Goal: Transaction & Acquisition: Book appointment/travel/reservation

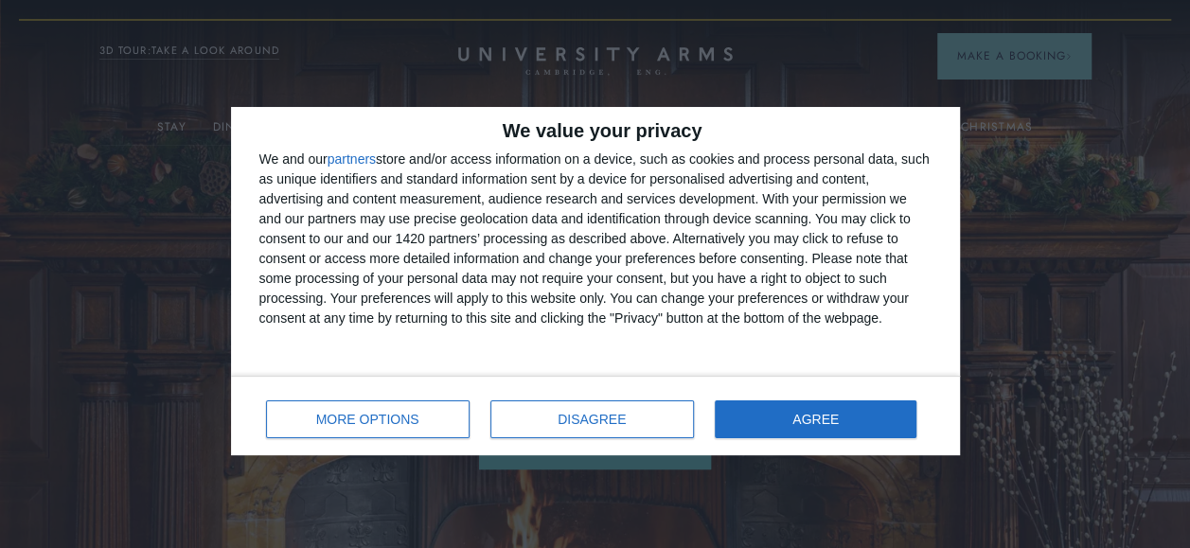
click at [797, 399] on div "MORE OPTIONS DISAGREE AGREE" at bounding box center [595, 416] width 672 height 54
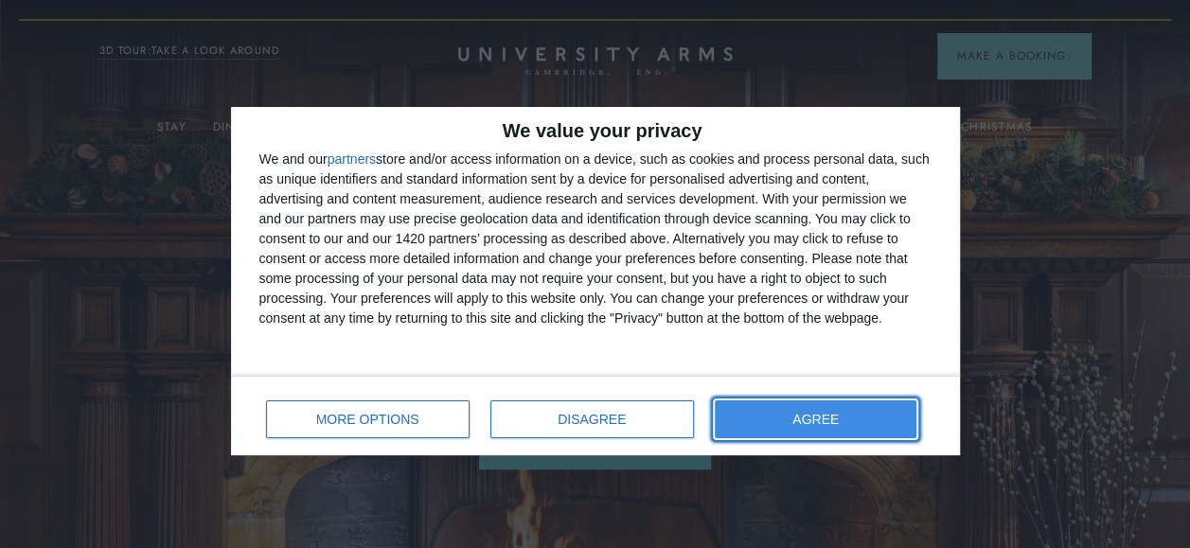
click at [839, 429] on button "AGREE" at bounding box center [816, 420] width 203 height 38
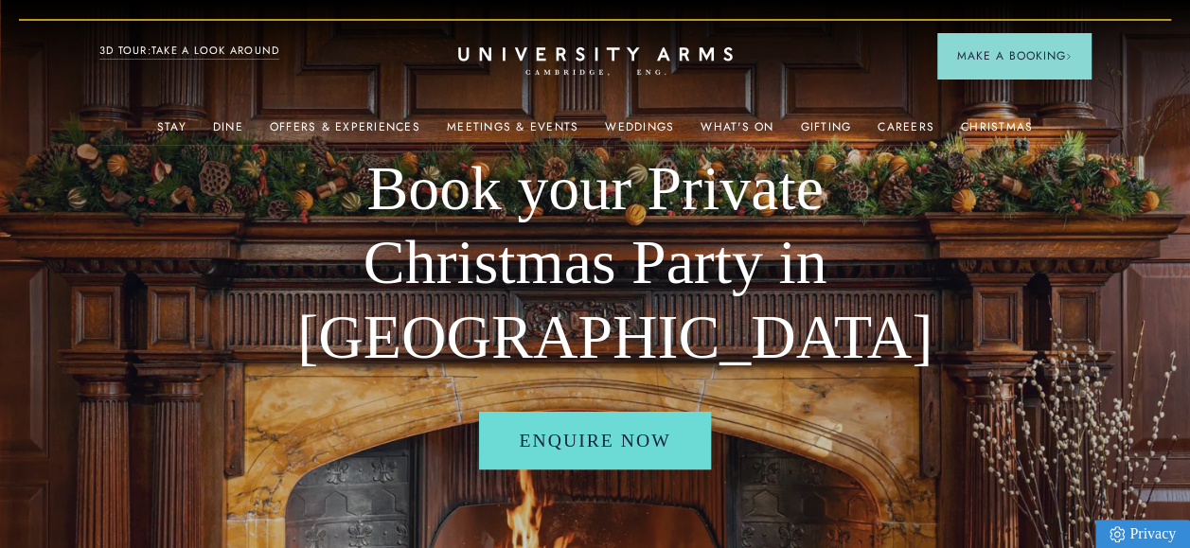
click at [989, 117] on div "Christmas" at bounding box center [997, 126] width 72 height 37
click at [986, 124] on link "Christmas" at bounding box center [997, 132] width 72 height 25
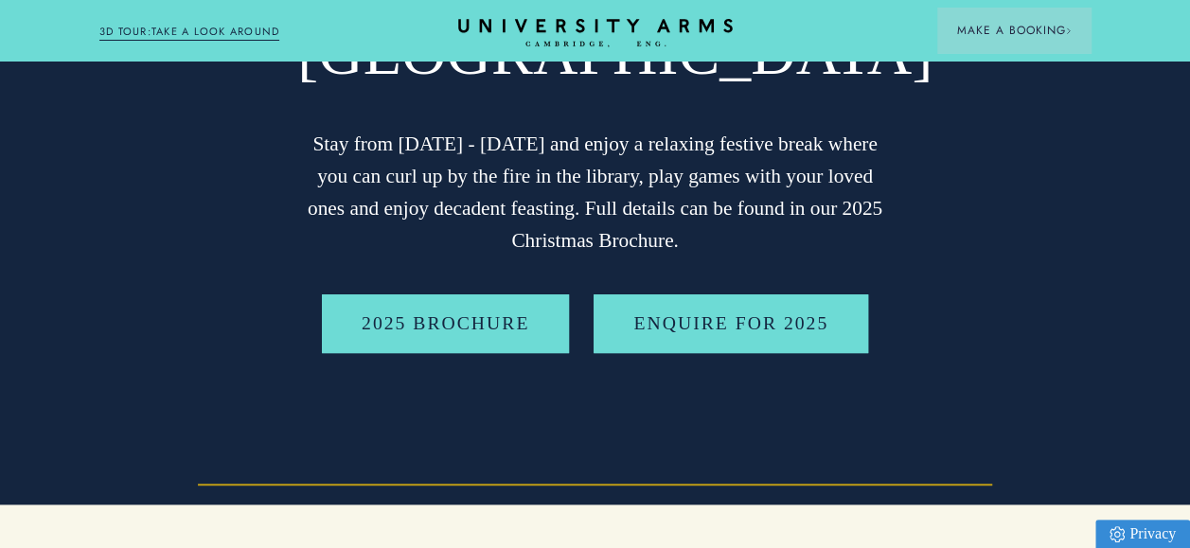
scroll to position [379, 0]
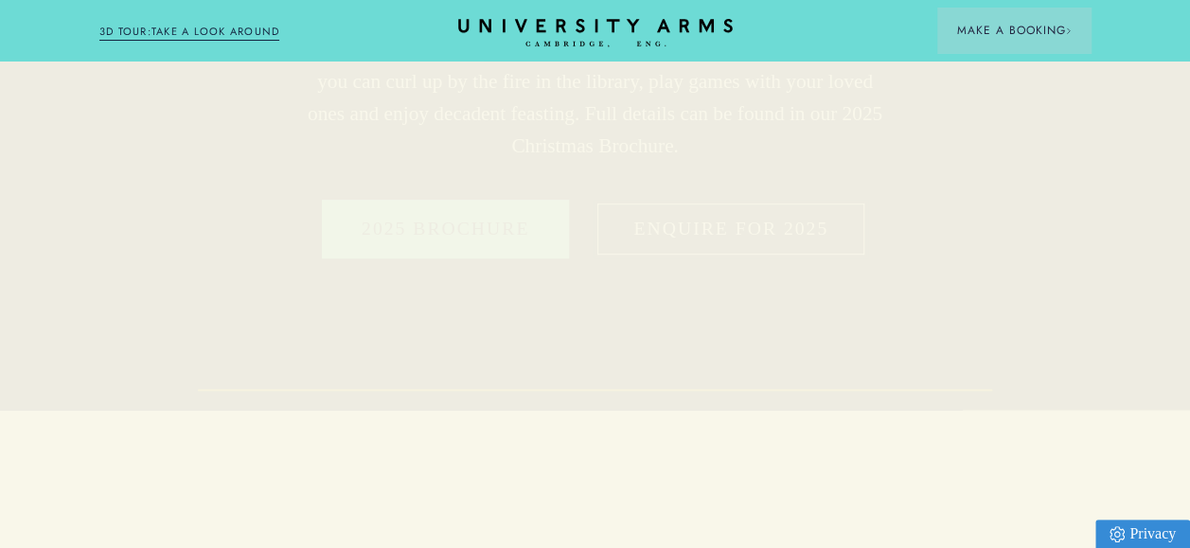
click at [801, 218] on link "Enquire for 2025" at bounding box center [731, 229] width 275 height 59
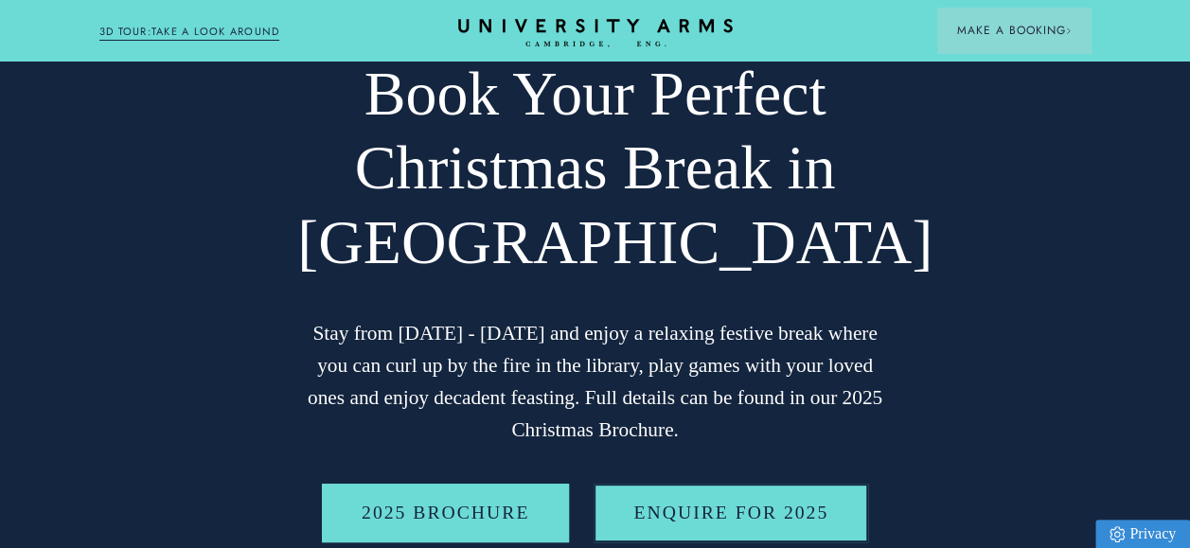
scroll to position [0, 0]
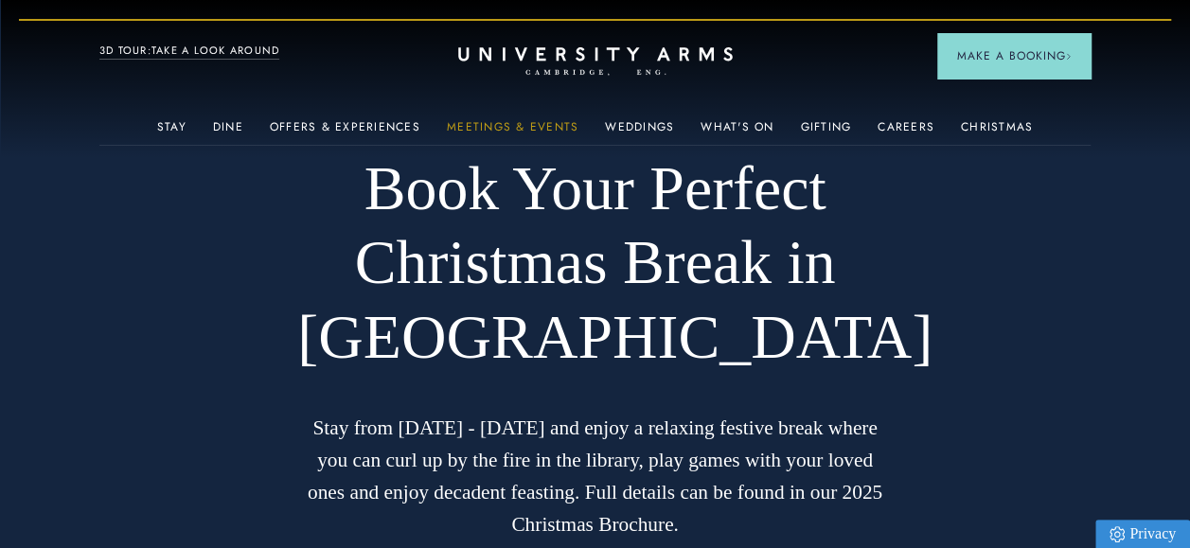
click at [515, 123] on link "Meetings & Events" at bounding box center [513, 132] width 132 height 25
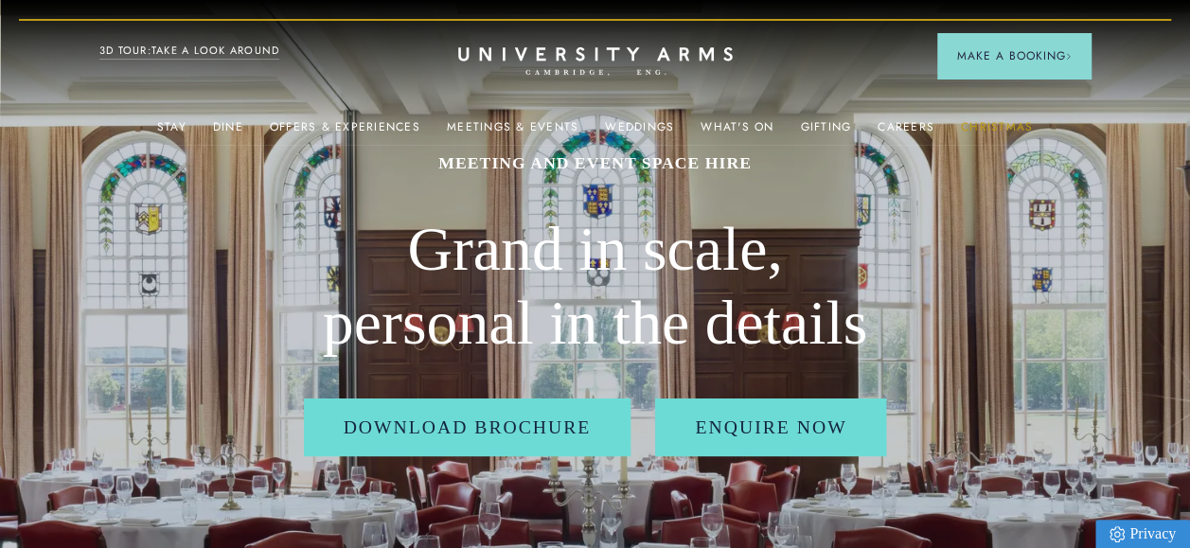
click at [1008, 125] on link "Christmas" at bounding box center [997, 132] width 72 height 25
